Goal: Information Seeking & Learning: Learn about a topic

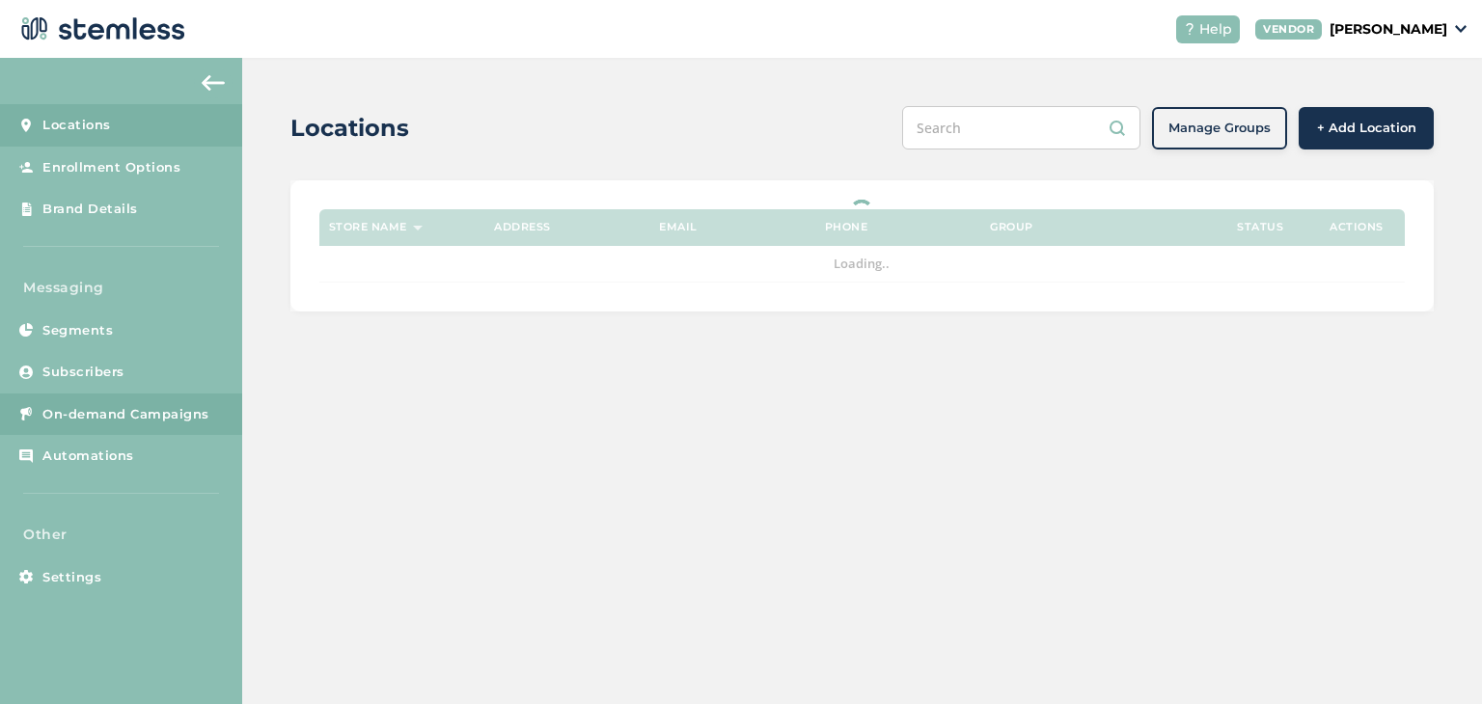
click at [108, 413] on span "On-demand Campaigns" at bounding box center [125, 414] width 167 height 19
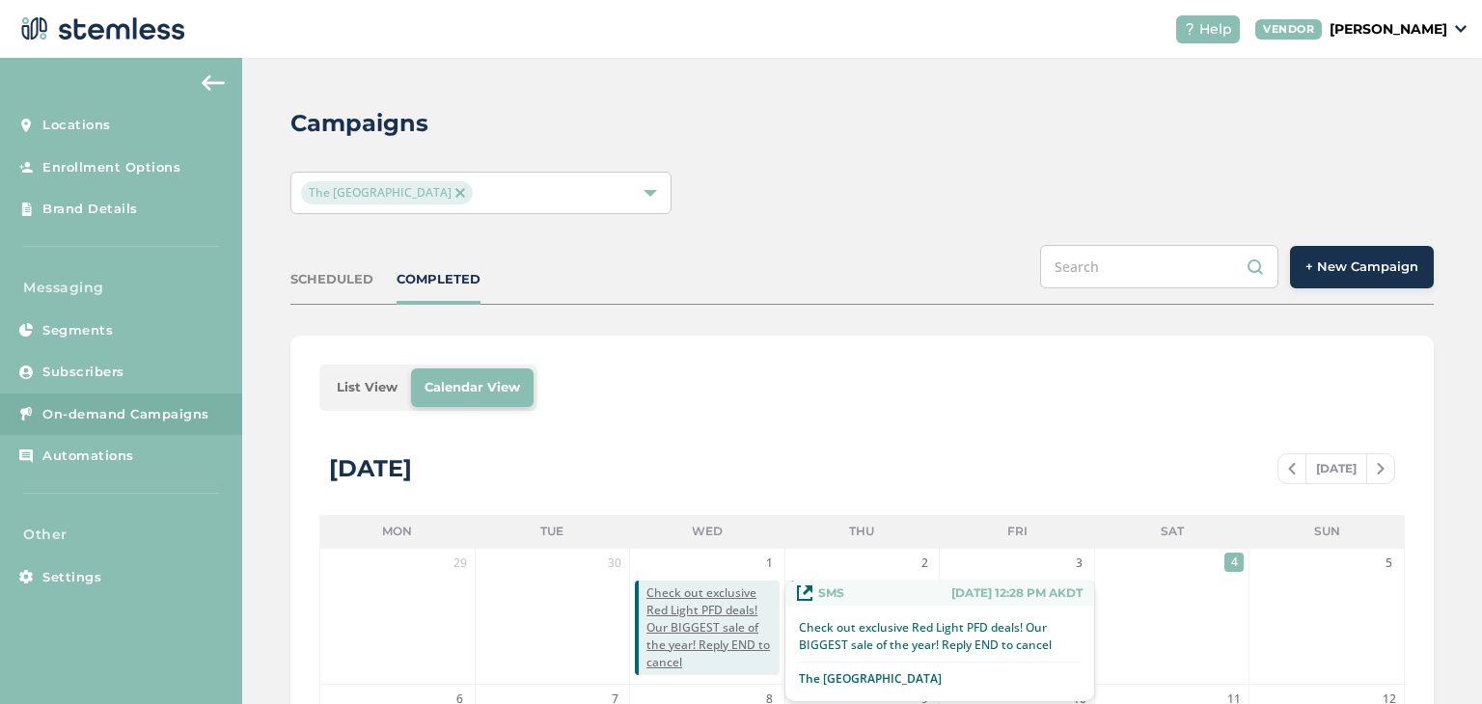
click at [681, 619] on span "Check out exclusive Red Light PFD deals! Our BIGGEST sale of the year! Reply EN…" at bounding box center [712, 628] width 133 height 87
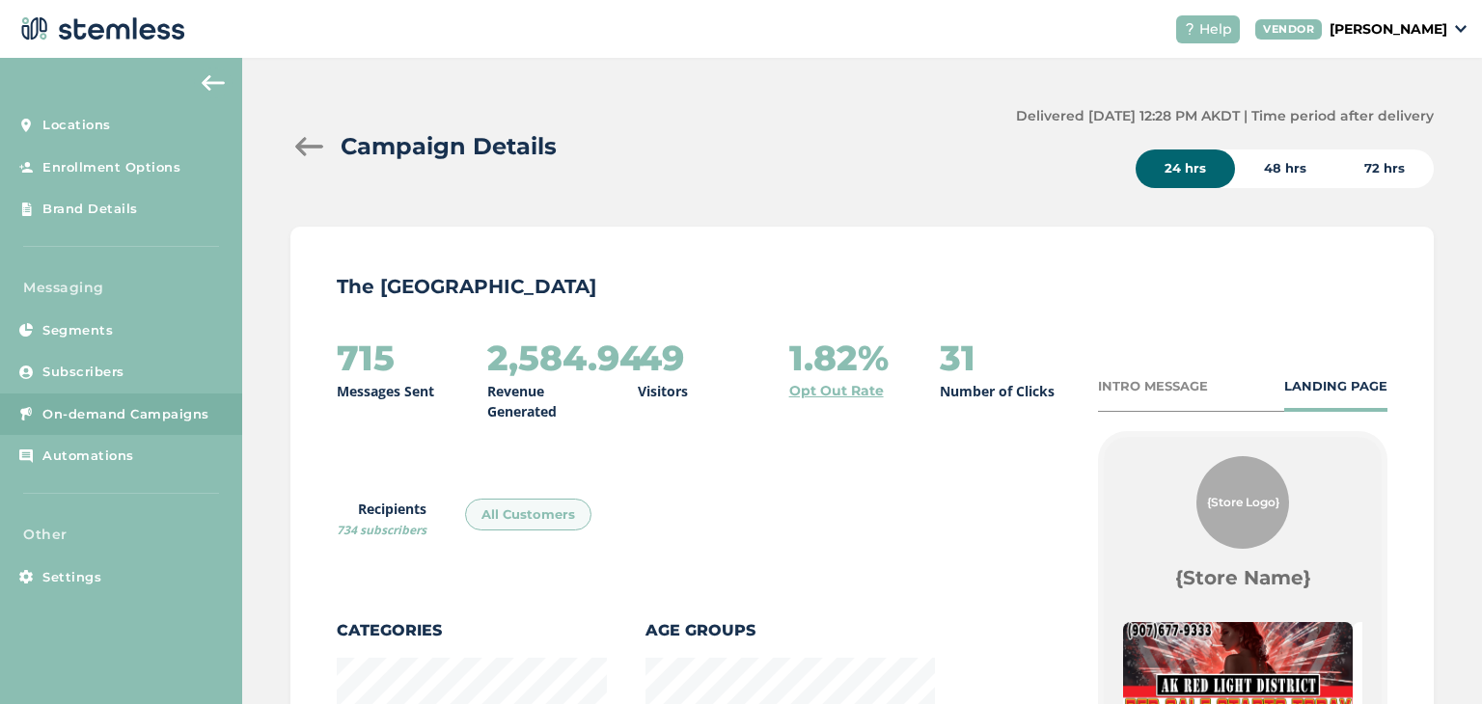
click at [1378, 165] on div "72 hrs" at bounding box center [1384, 169] width 98 height 39
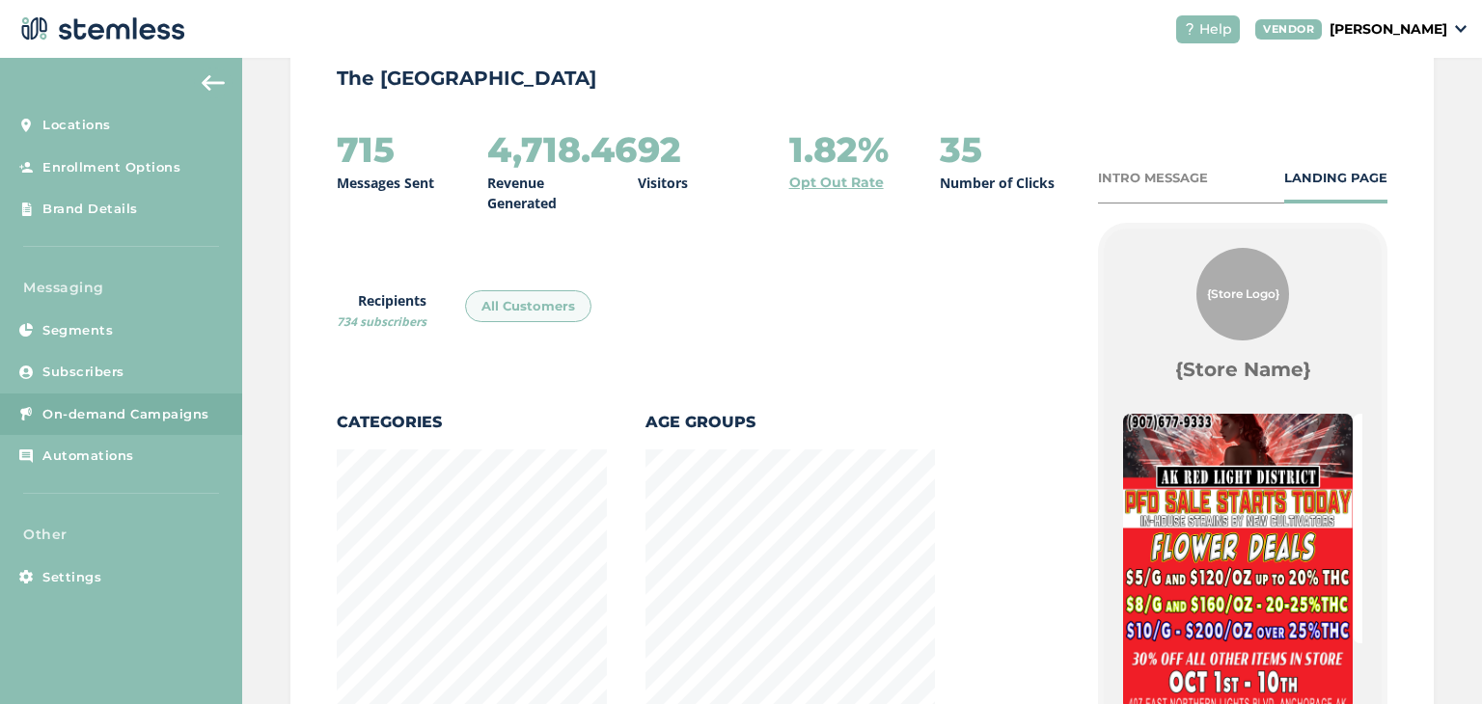
scroll to position [208, 0]
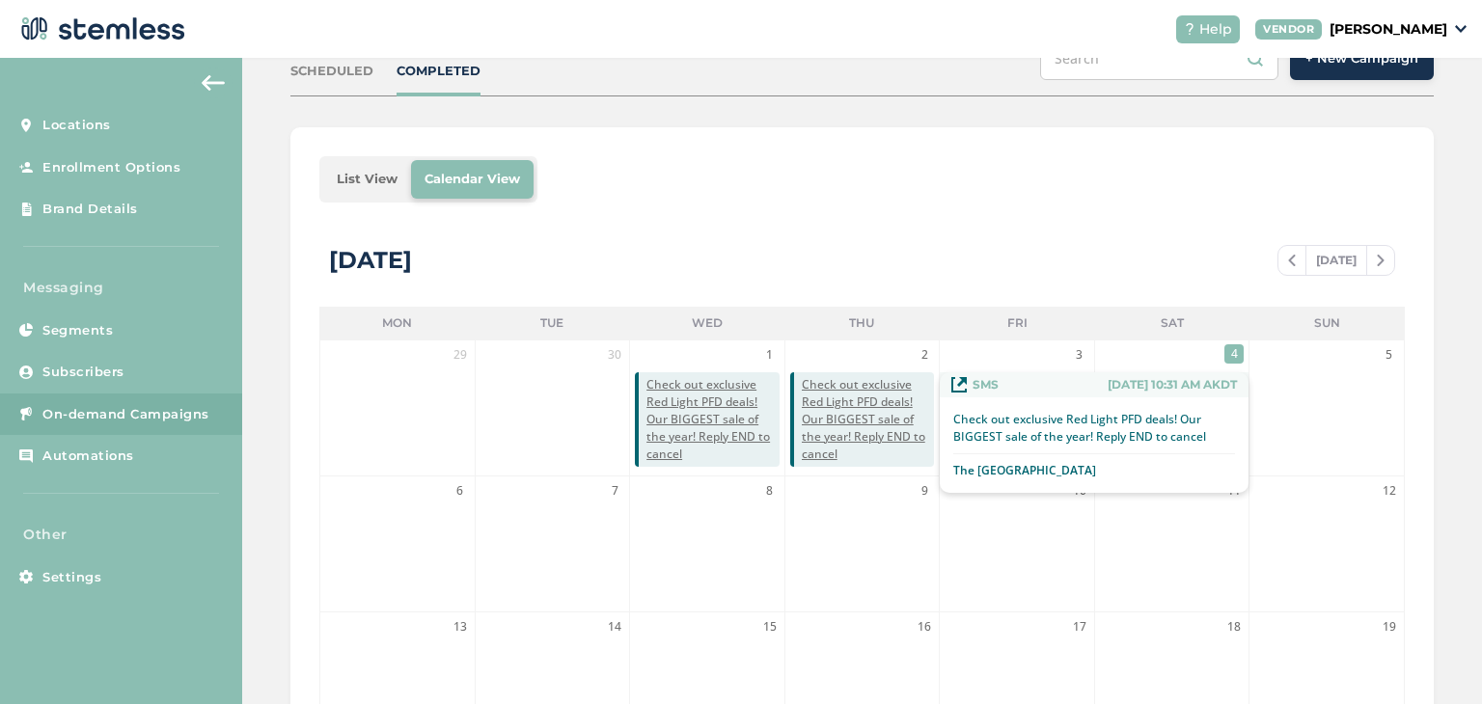
click at [870, 432] on span "Check out exclusive Red Light PFD deals! Our BIGGEST sale of the year! Reply EN…" at bounding box center [868, 419] width 133 height 87
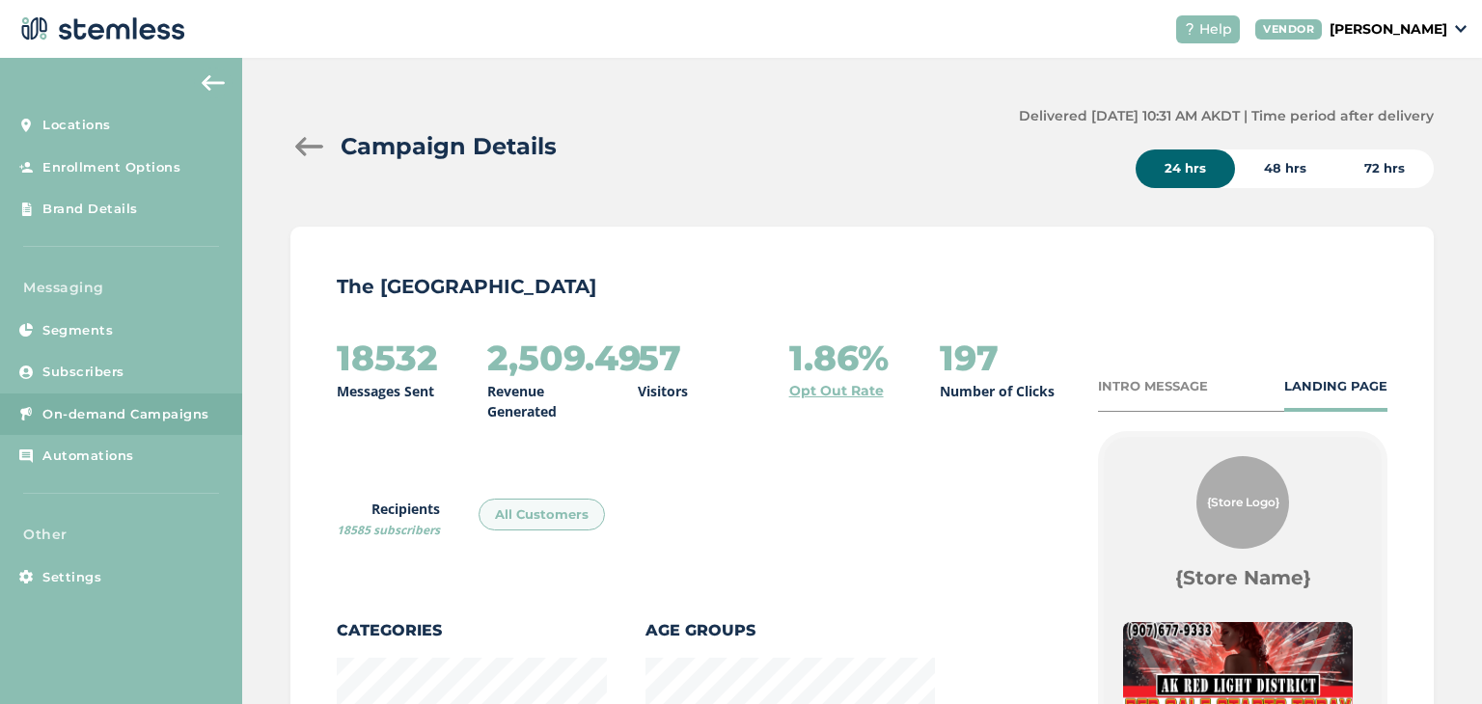
scroll to position [1401, 1133]
click at [1394, 165] on div "72 hrs" at bounding box center [1384, 169] width 98 height 39
